Goal: Information Seeking & Learning: Check status

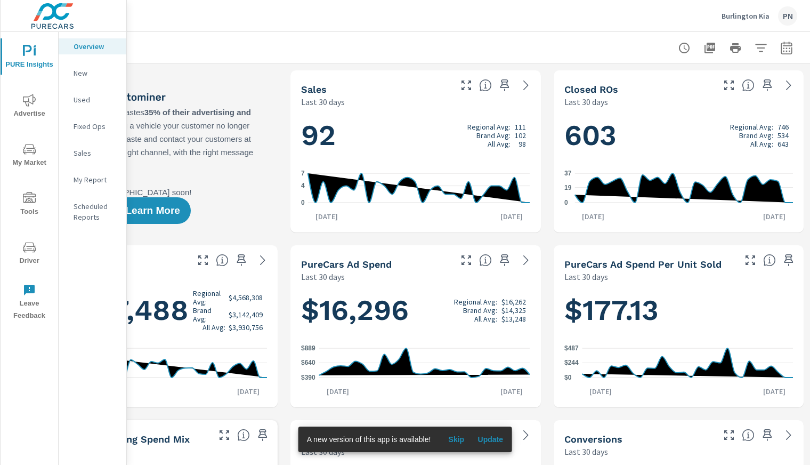
scroll to position [1, 0]
click at [782, 45] on icon "button" at bounding box center [787, 48] width 13 height 13
select select "Last 30 days"
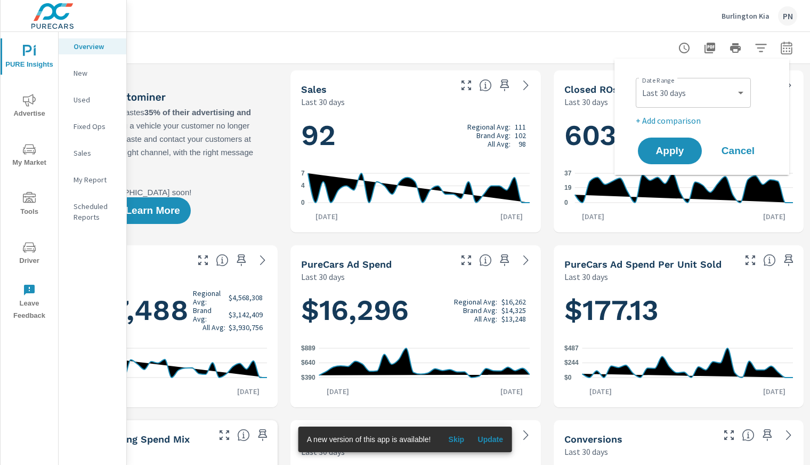
click at [660, 117] on p "+ Add comparison" at bounding box center [704, 120] width 137 height 13
select select "Previous period"
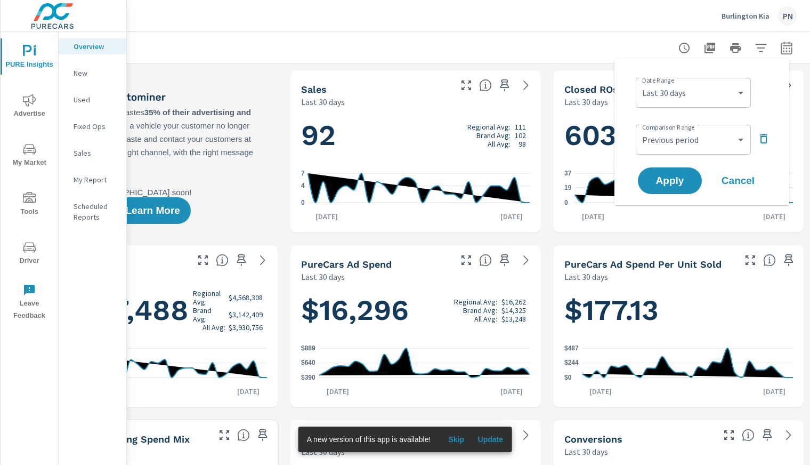
click at [689, 106] on div "Custom [DATE] Last week Last 7 days Last 14 days Last 30 days Last 45 days Last…" at bounding box center [693, 93] width 115 height 30
click at [713, 93] on select "Custom [DATE] Last week Last 7 days Last 14 days Last 30 days Last 45 days Last…" at bounding box center [693, 92] width 107 height 21
click at [640, 82] on select "Custom [DATE] Last week Last 7 days Last 14 days Last 30 days Last 45 days Last…" at bounding box center [693, 92] width 107 height 21
select select "Month to date"
click at [657, 182] on span "Apply" at bounding box center [670, 181] width 44 height 10
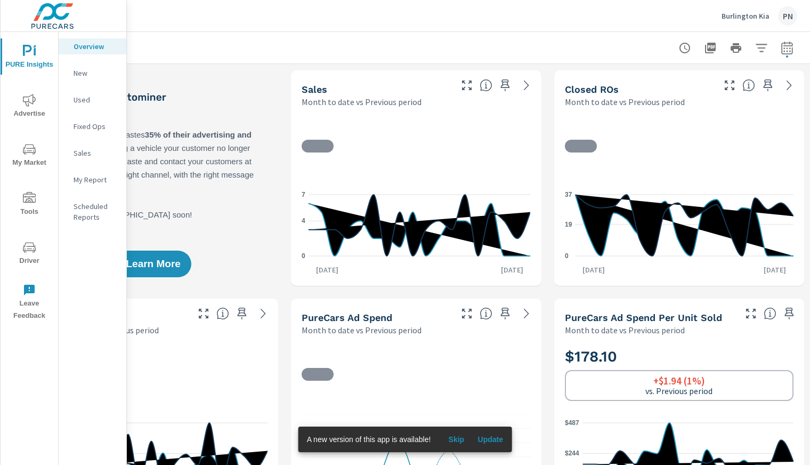
scroll to position [1, 0]
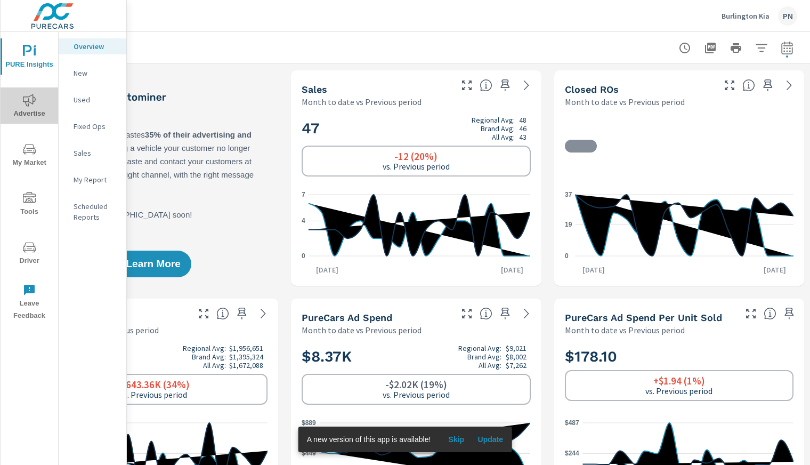
click at [32, 106] on icon "nav menu" at bounding box center [29, 100] width 13 height 13
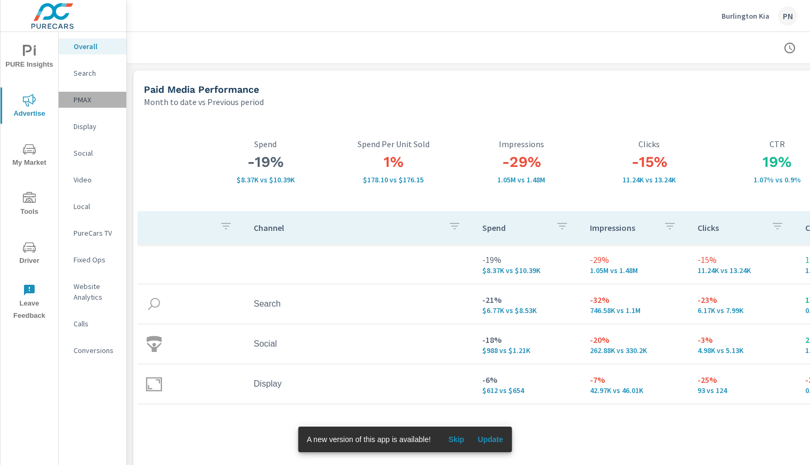
click at [84, 98] on p "PMAX" at bounding box center [96, 99] width 44 height 11
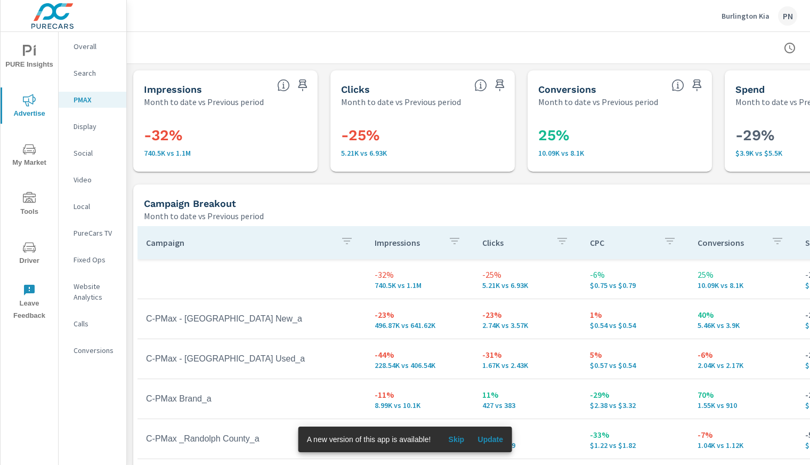
scroll to position [0, 114]
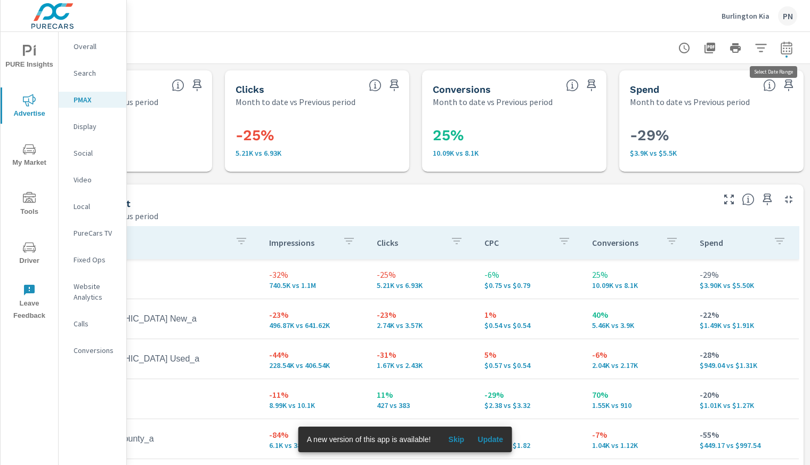
click at [781, 43] on icon "button" at bounding box center [786, 47] width 11 height 13
select select "Month to date"
select select "Previous period"
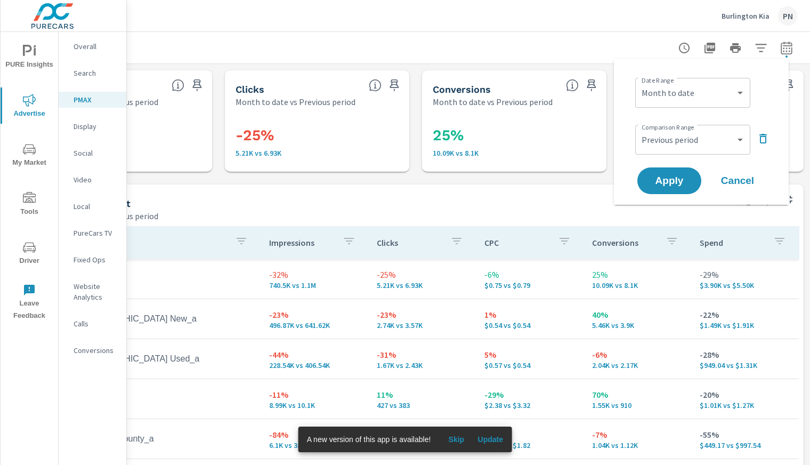
click at [454, 25] on div "Burlington Kia PN" at bounding box center [469, 15] width 658 height 31
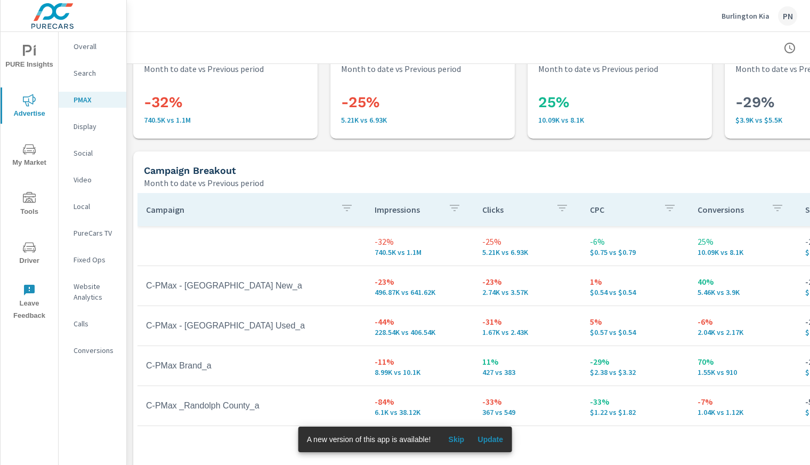
scroll to position [34, 0]
click at [84, 122] on p "Display" at bounding box center [96, 126] width 44 height 11
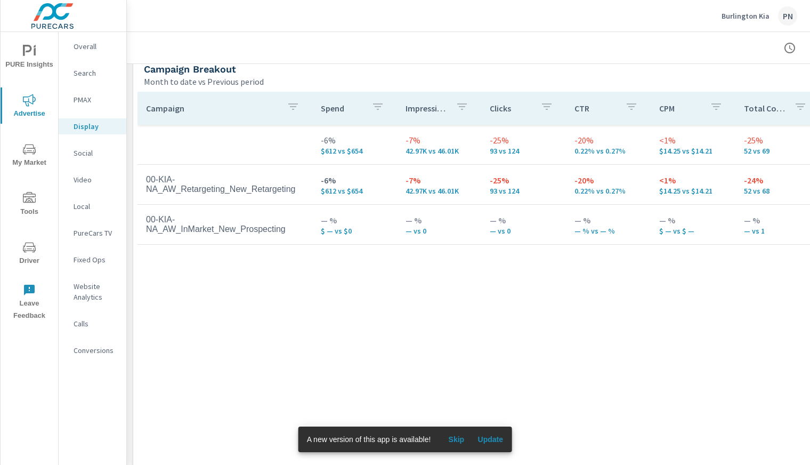
scroll to position [481, 0]
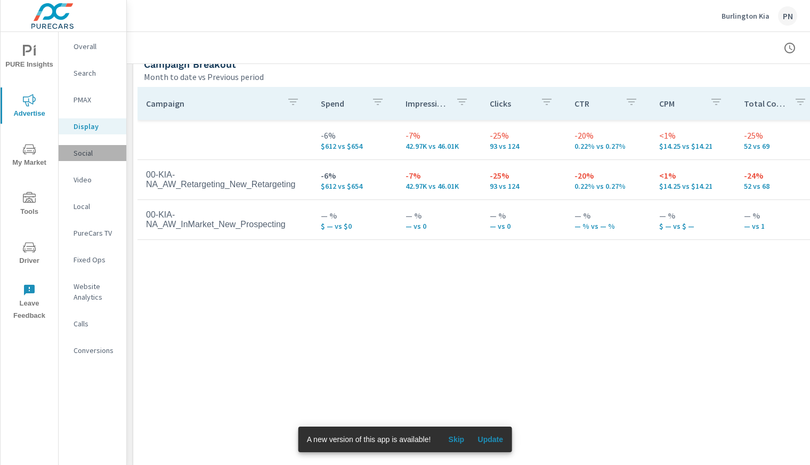
click at [84, 151] on p "Social" at bounding box center [96, 153] width 44 height 11
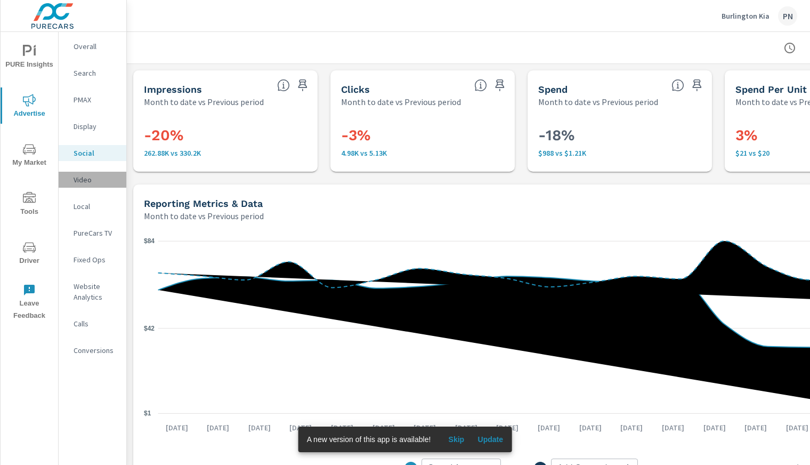
click at [86, 181] on p "Video" at bounding box center [96, 179] width 44 height 11
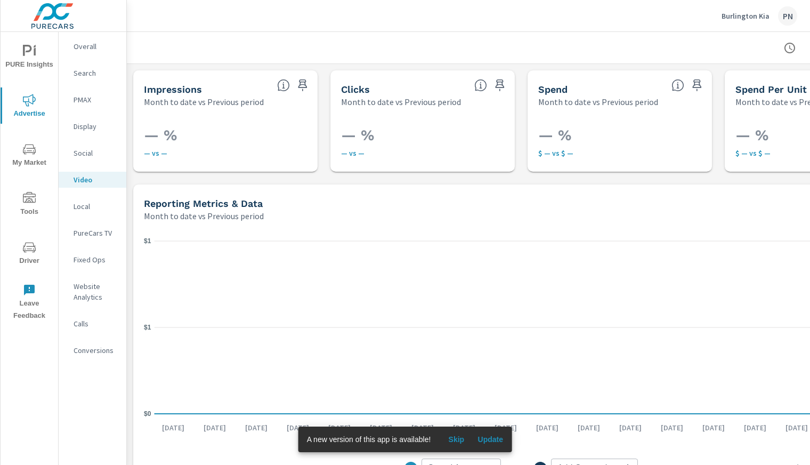
click at [86, 206] on p "Local" at bounding box center [96, 206] width 44 height 11
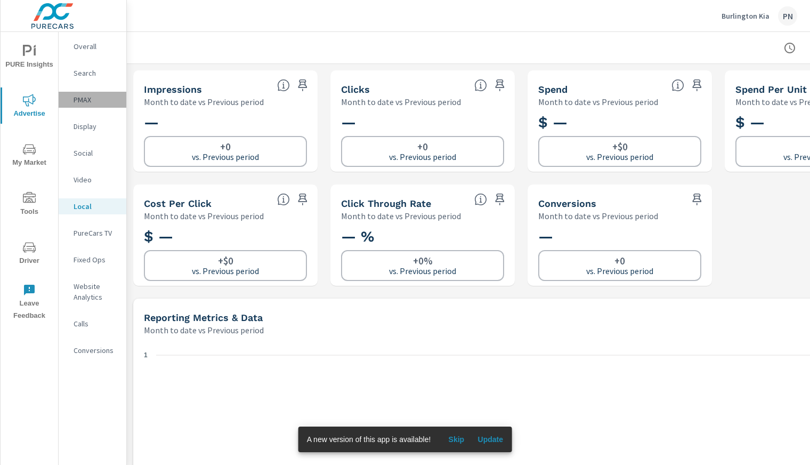
click at [86, 97] on p "PMAX" at bounding box center [96, 99] width 44 height 11
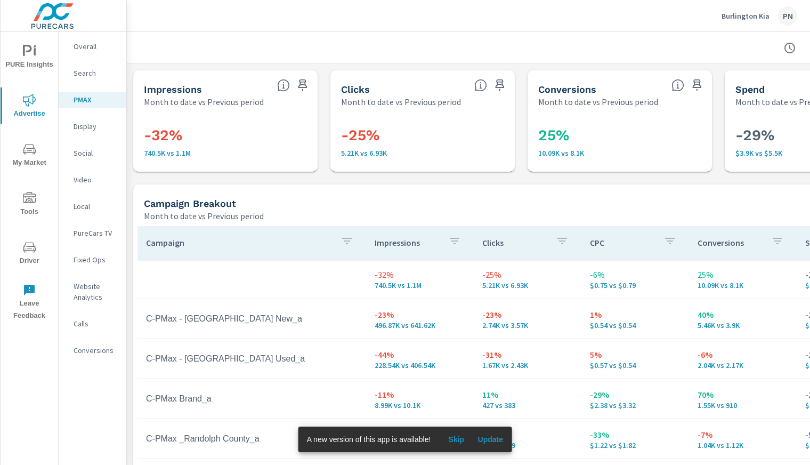
click at [83, 129] on p "Display" at bounding box center [96, 126] width 44 height 11
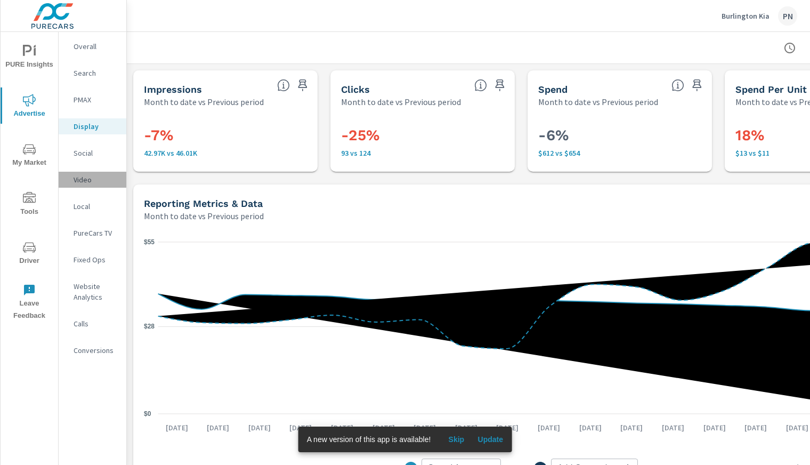
click at [81, 179] on p "Video" at bounding box center [96, 179] width 44 height 11
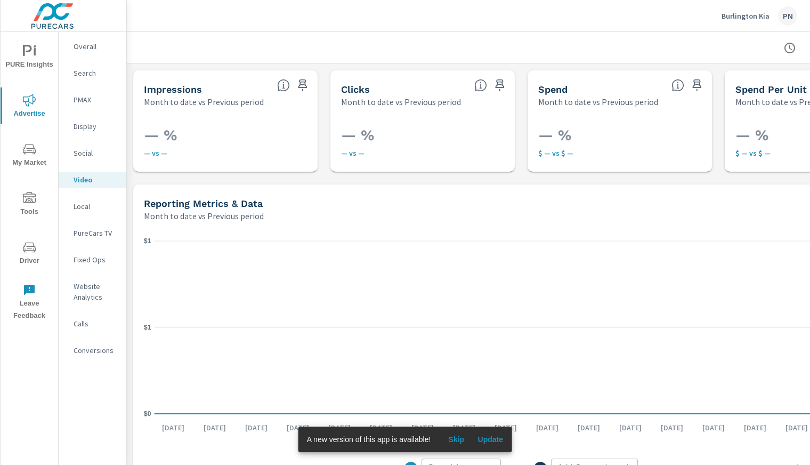
click at [81, 207] on p "Local" at bounding box center [96, 206] width 44 height 11
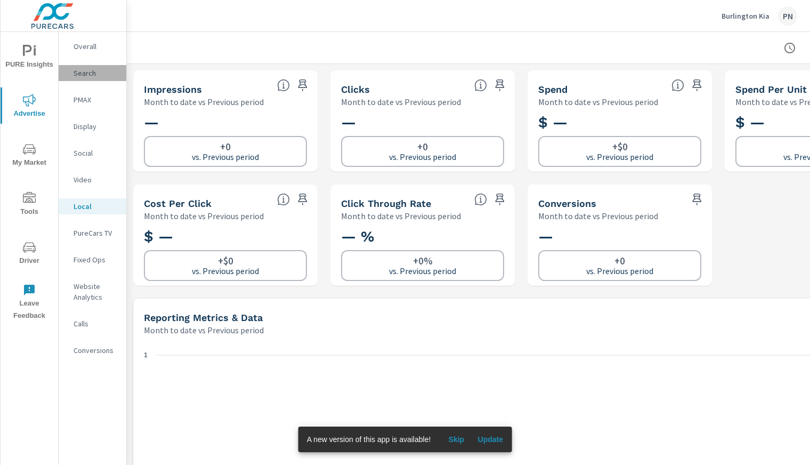
click at [77, 71] on p "Search" at bounding box center [96, 73] width 44 height 11
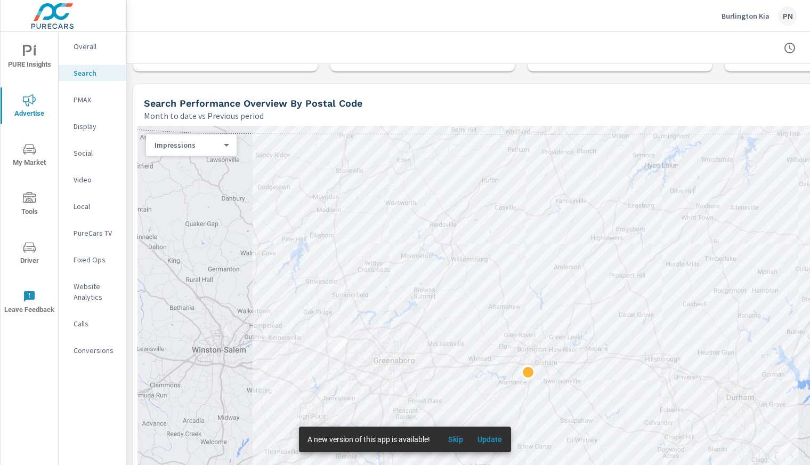
scroll to position [102, 0]
click at [98, 42] on p "Overall" at bounding box center [96, 46] width 44 height 11
